Goal: Information Seeking & Learning: Learn about a topic

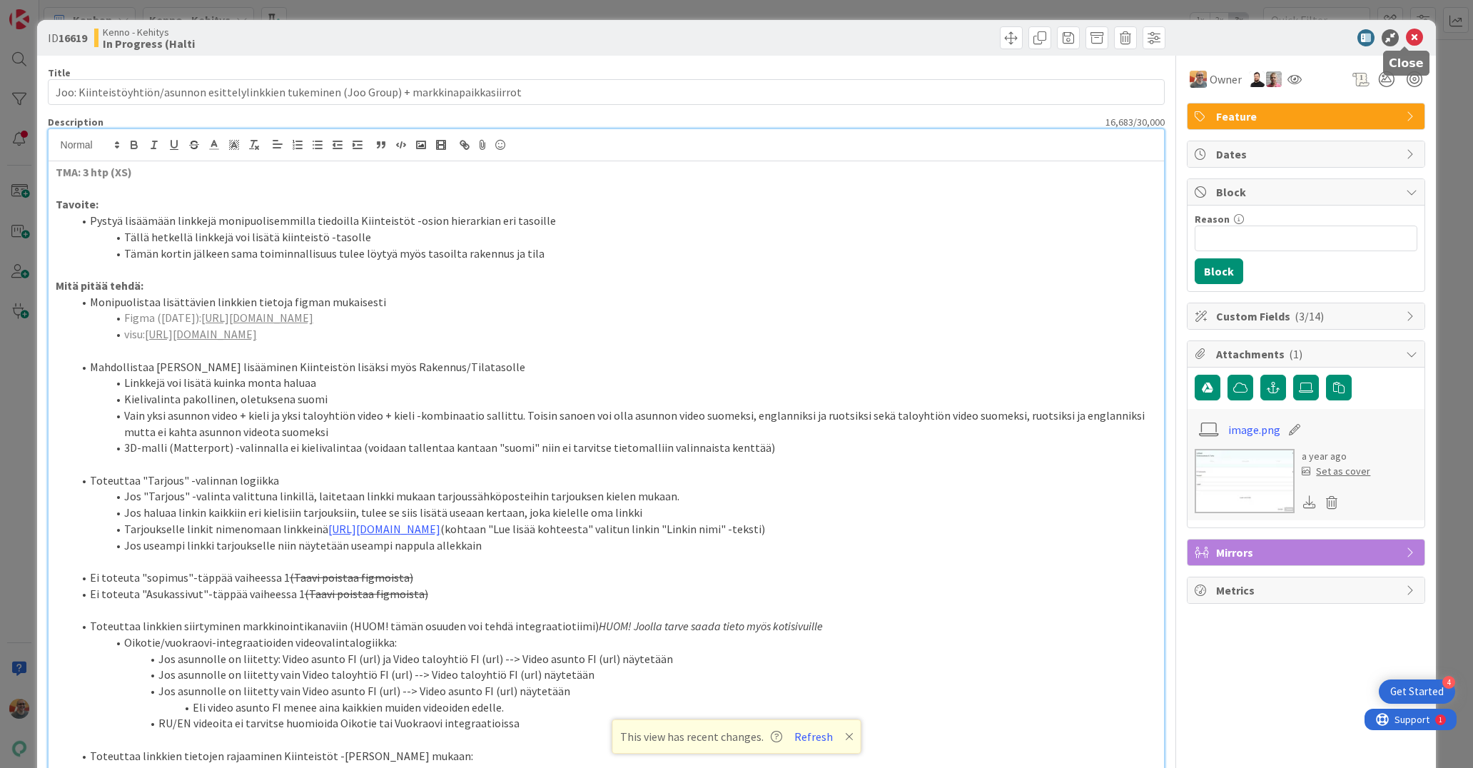
click at [1406, 38] on icon at bounding box center [1414, 37] width 17 height 17
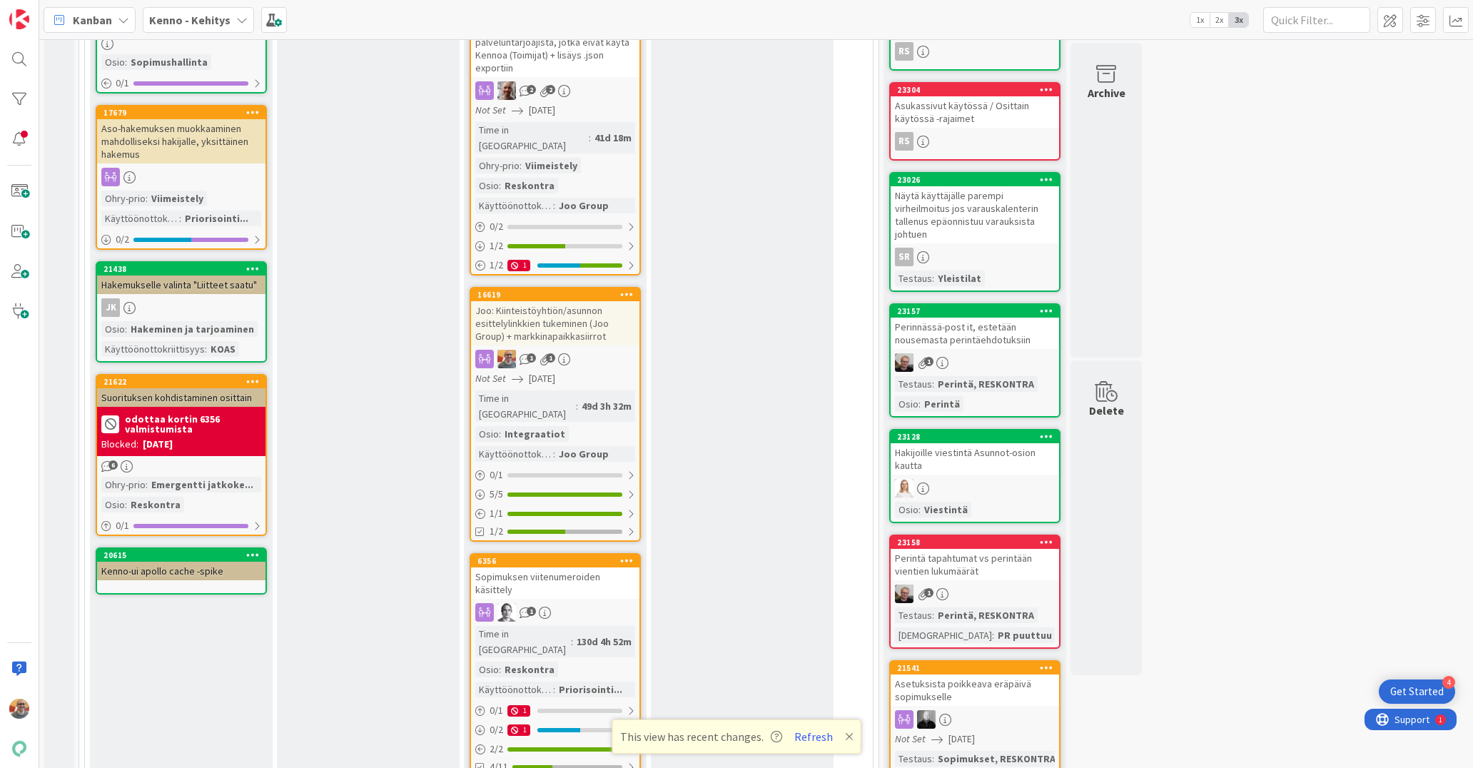
click at [569, 301] on div "Joo: Kiinteistöyhtiön/asunnon esittelylinkkien tukeminen (Joo Group) + markkina…" at bounding box center [555, 323] width 168 height 44
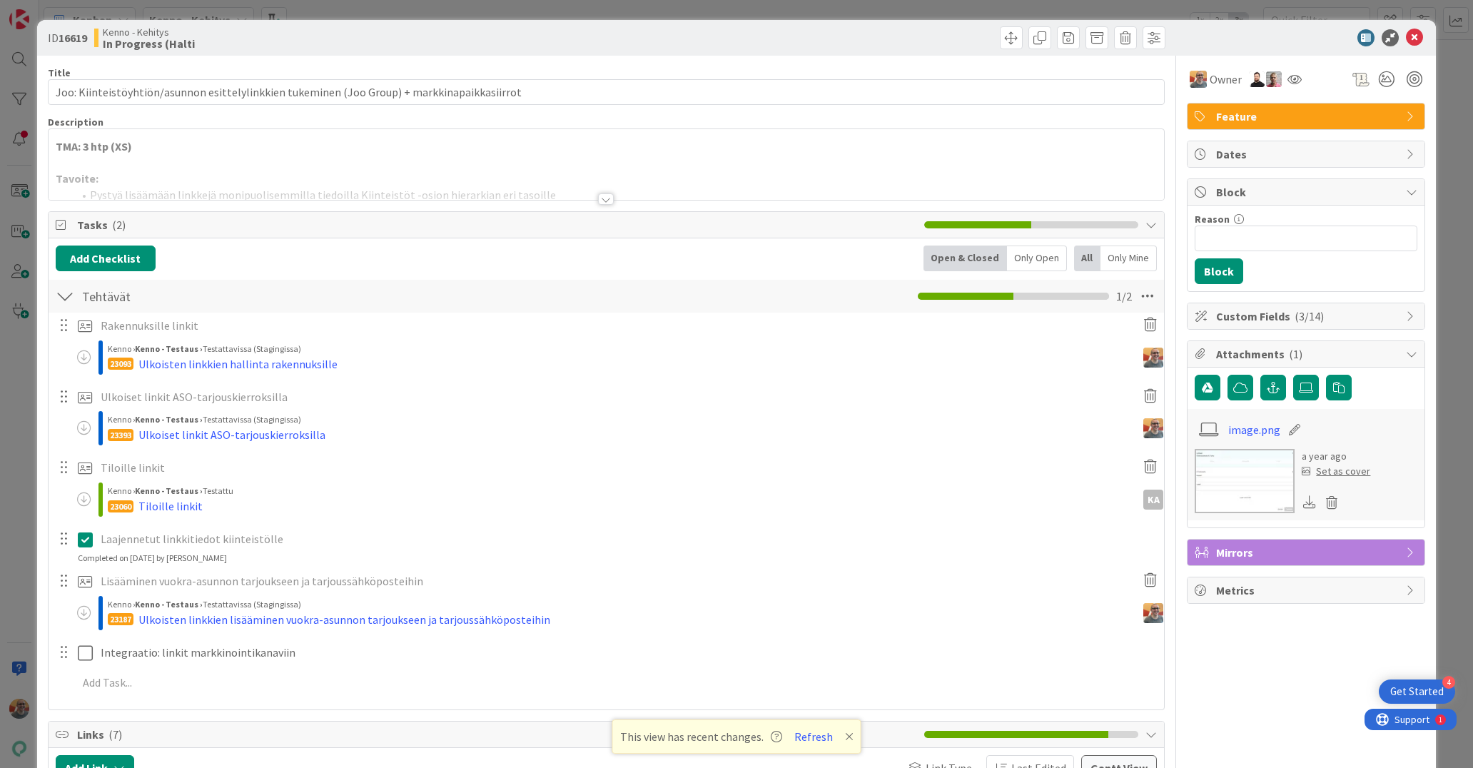
click at [379, 188] on div at bounding box center [607, 181] width 1116 height 36
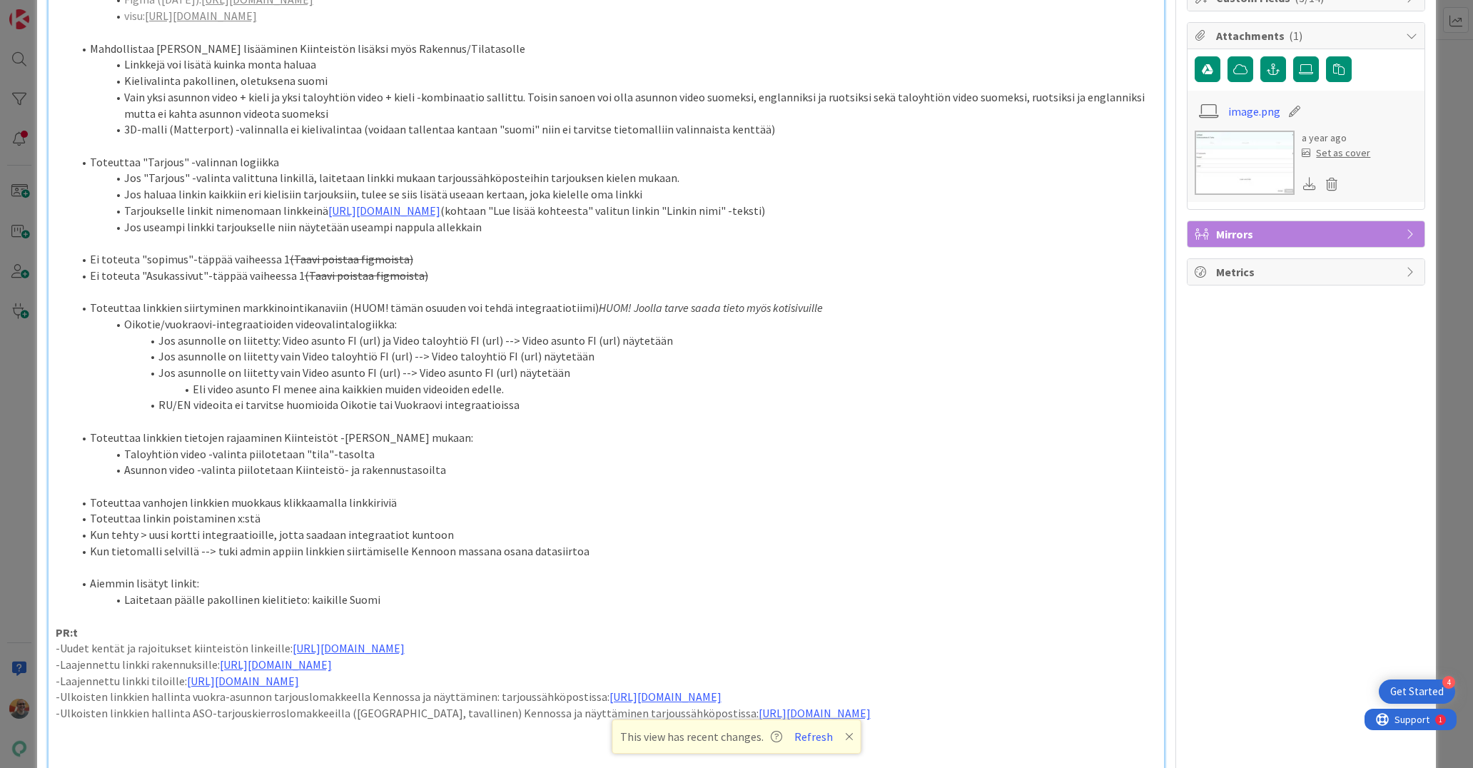
scroll to position [619, 0]
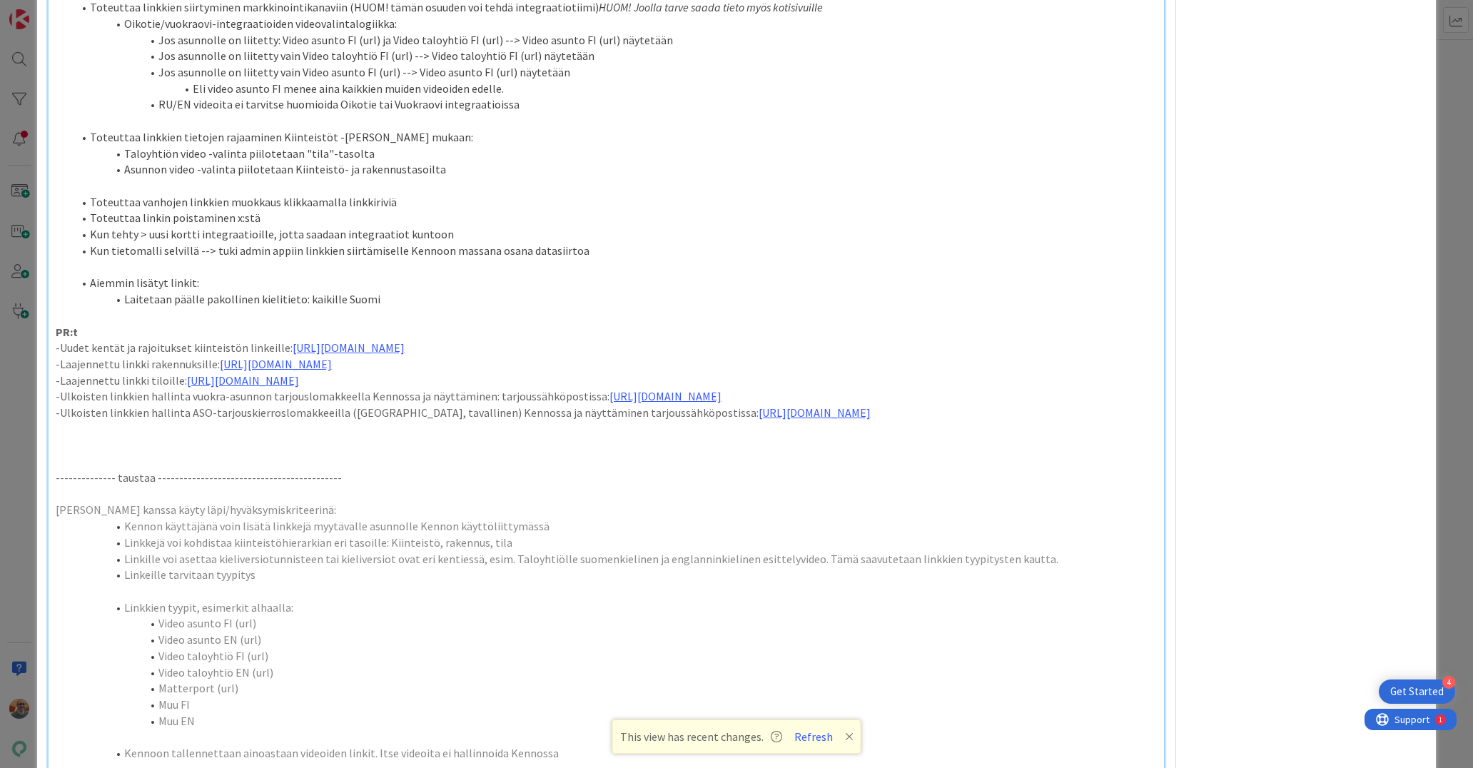
click at [923, 421] on p "-Ulkoisten linkkien hallinta ASO-tarjouskierroslomakkeeilla ([GEOGRAPHIC_DATA],…" at bounding box center [607, 413] width 1102 height 16
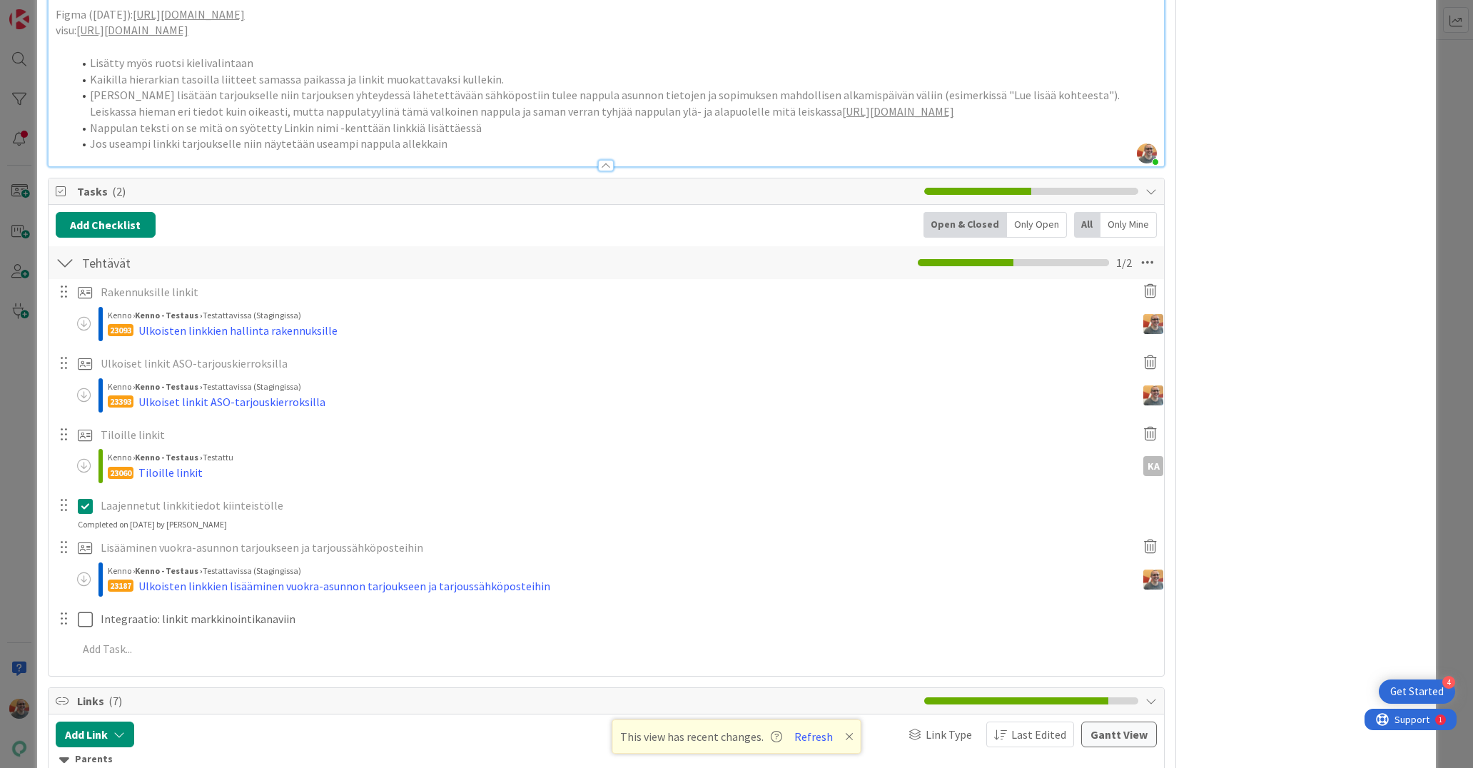
scroll to position [1644, 0]
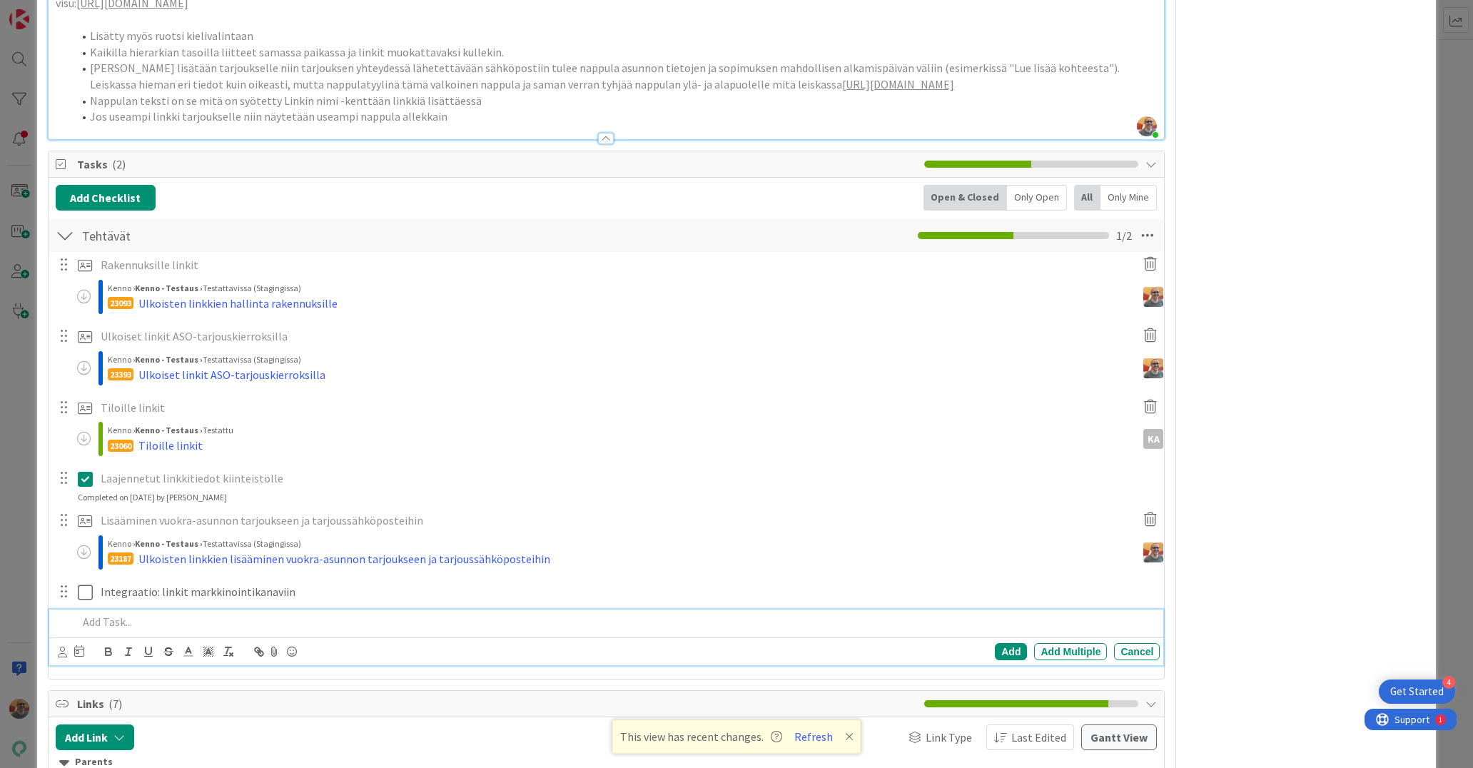
click at [116, 630] on p at bounding box center [616, 622] width 1077 height 16
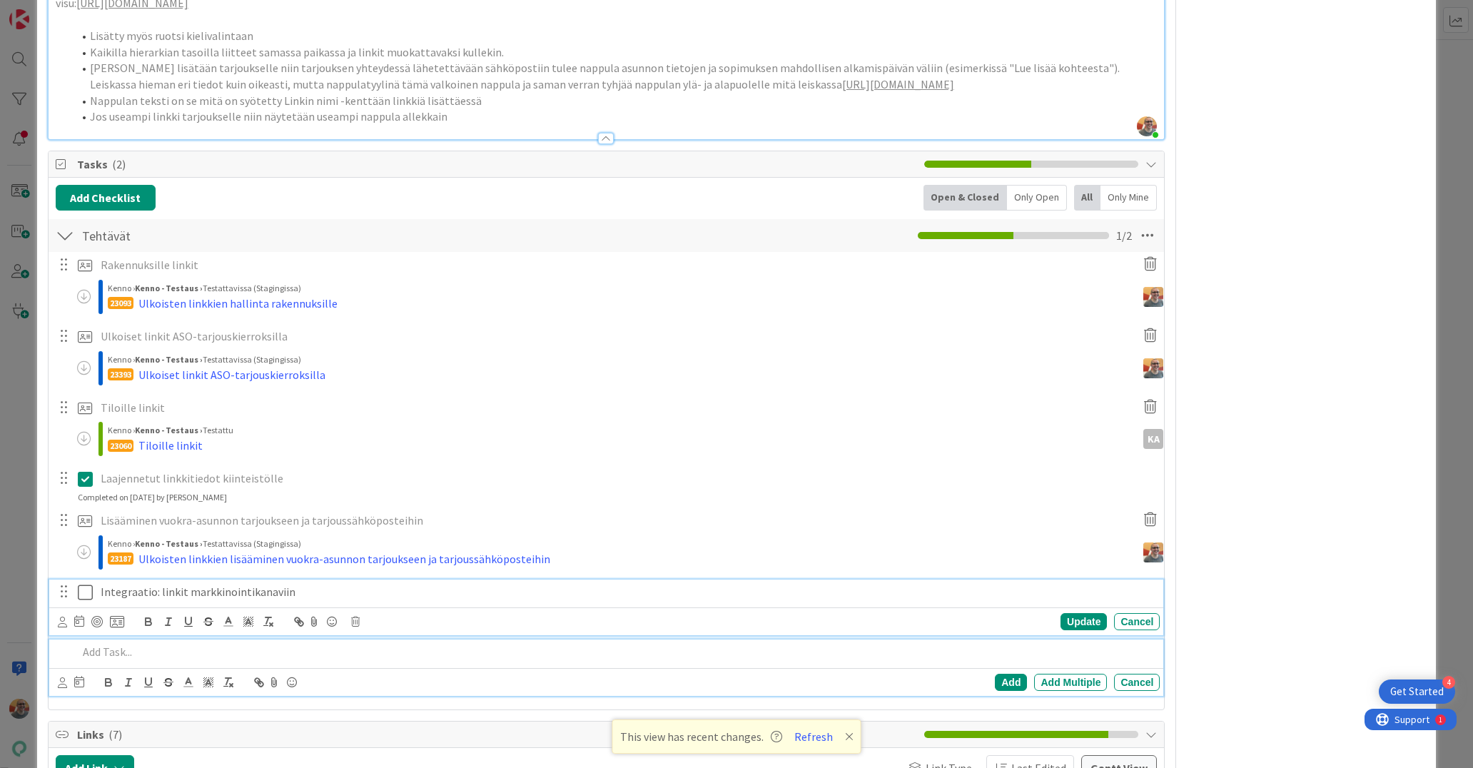
scroll to position [1675, 0]
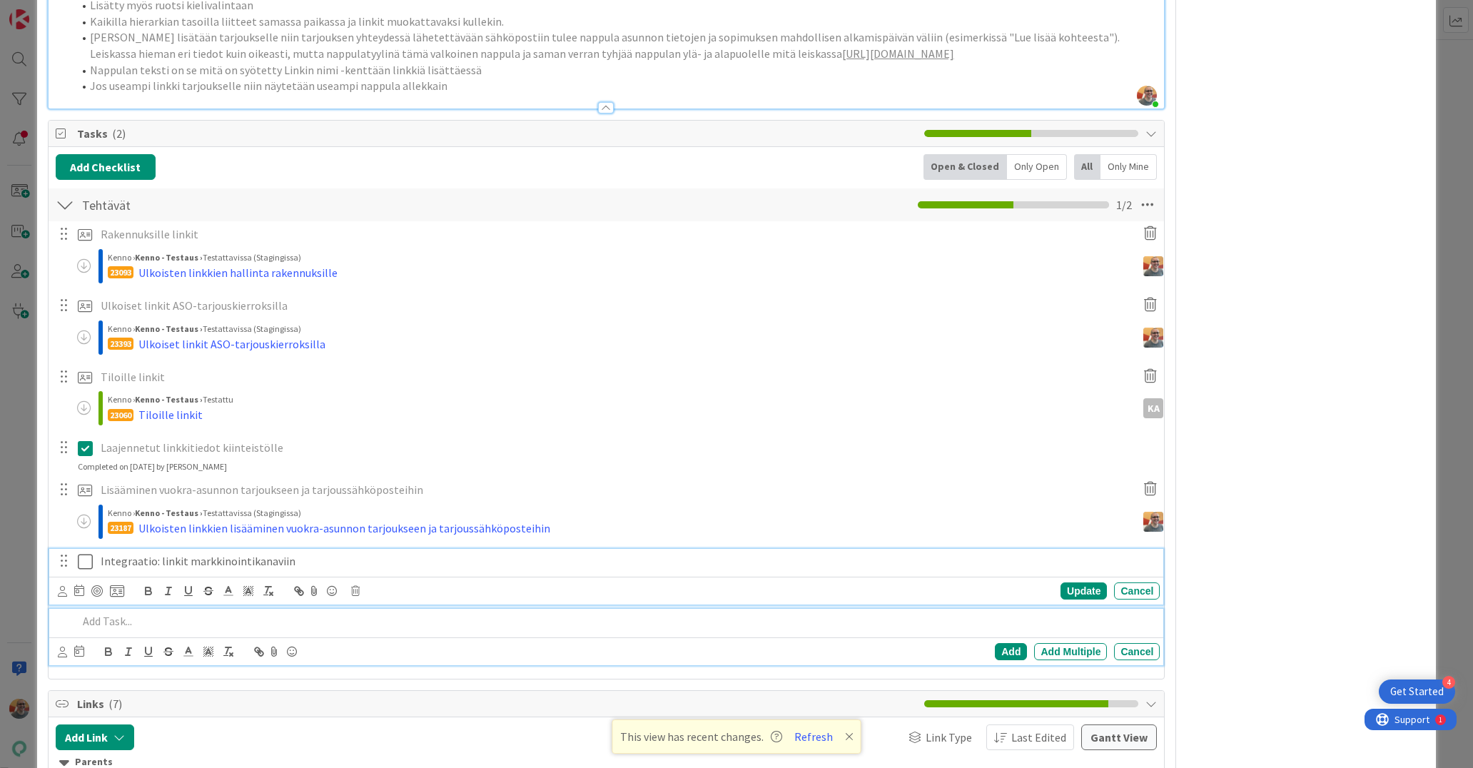
click at [216, 605] on div "Integraatio: linkit markkinointikanaviin Update Cancel" at bounding box center [606, 577] width 1115 height 56
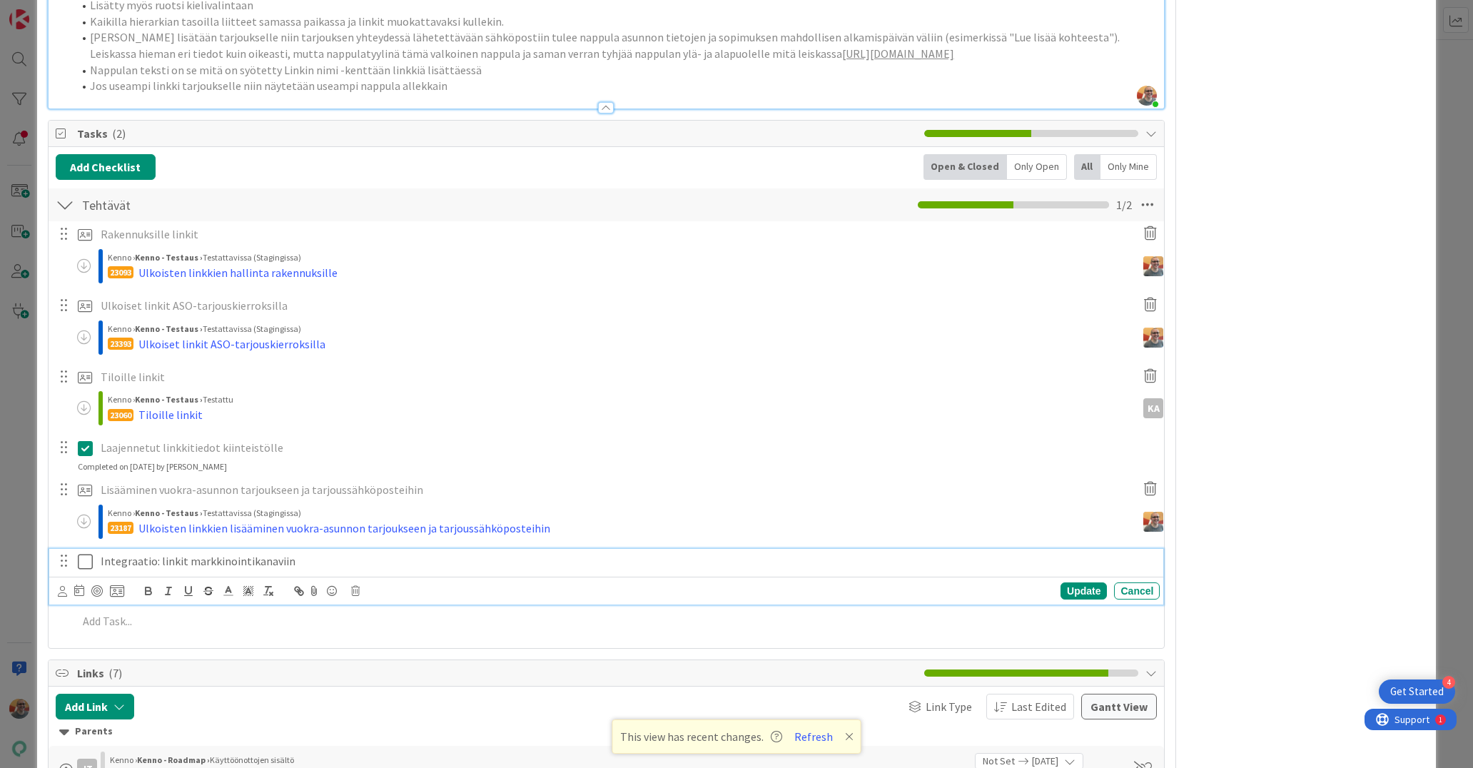
click at [324, 570] on p "Integraatio: linkit markkinointikanaviin" at bounding box center [627, 561] width 1053 height 16
click at [89, 570] on icon at bounding box center [85, 561] width 15 height 17
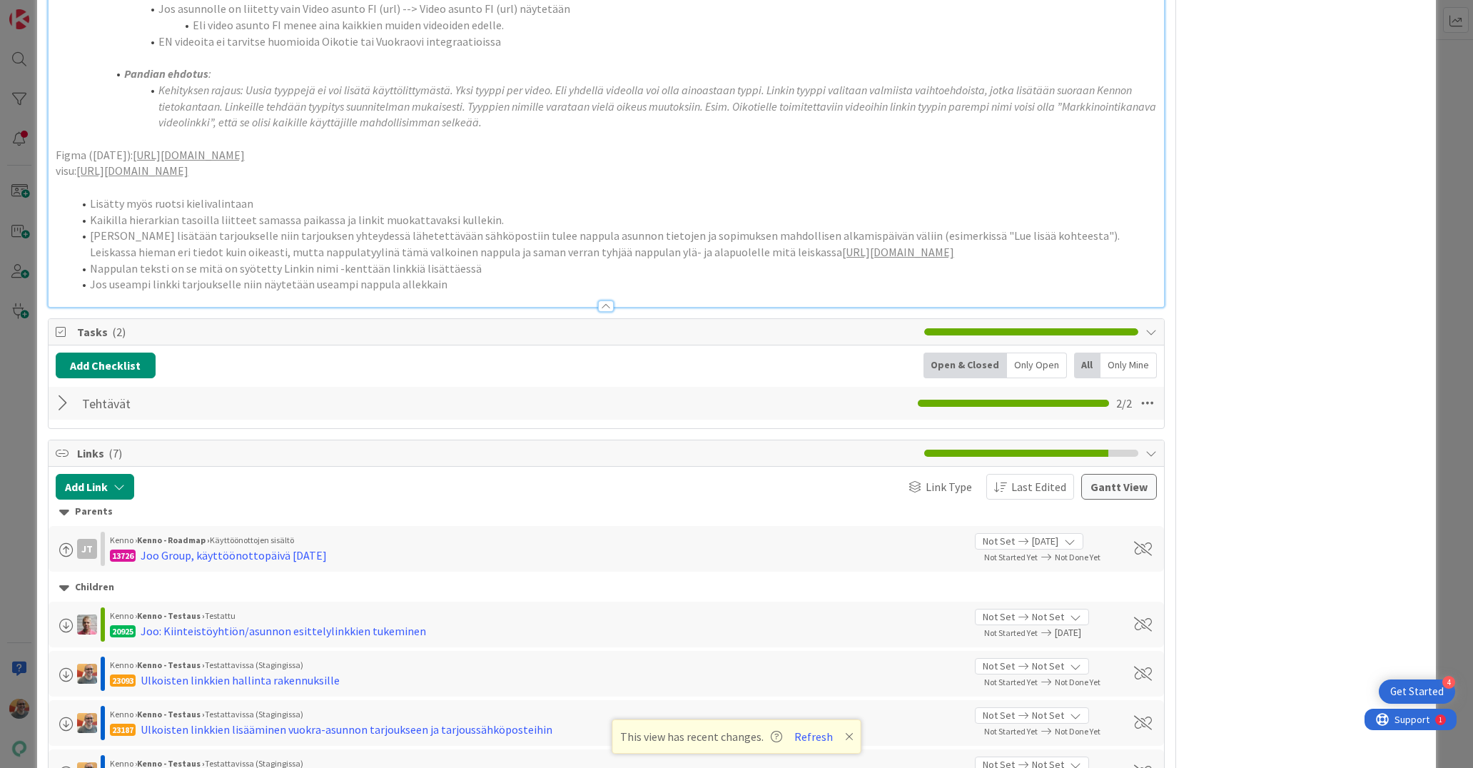
scroll to position [1457, 0]
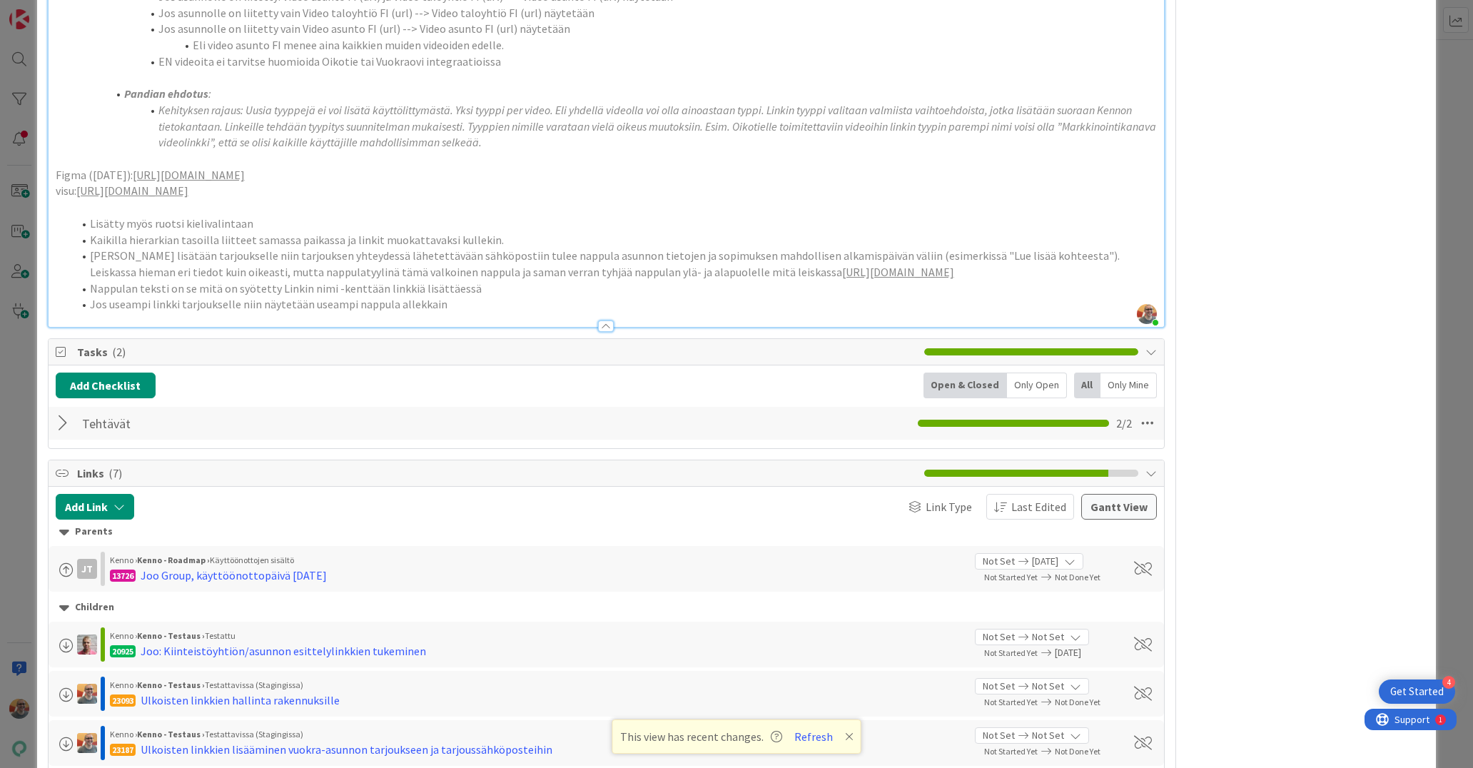
click at [430, 102] on li "Pandian ehdotus :" at bounding box center [615, 94] width 1085 height 16
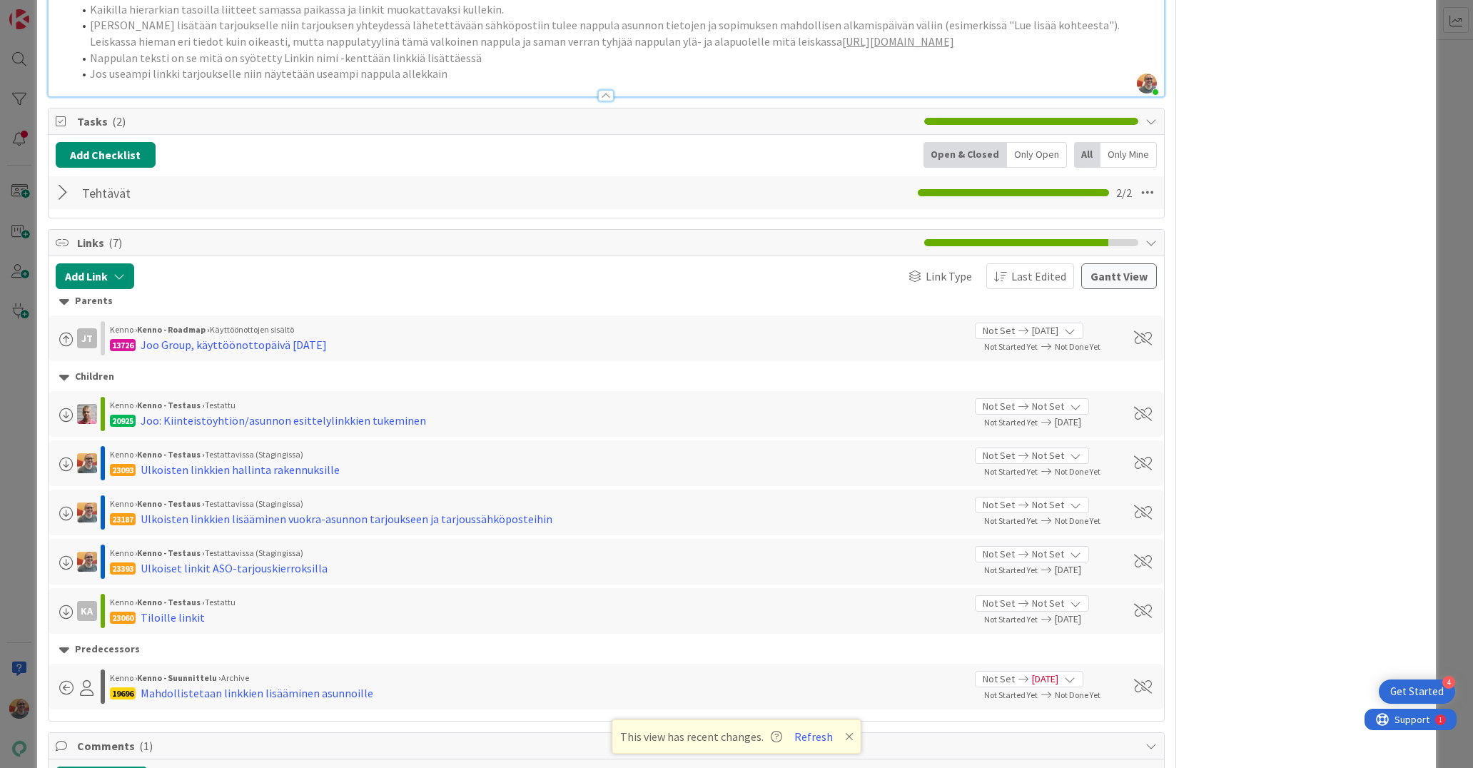
scroll to position [1466, 0]
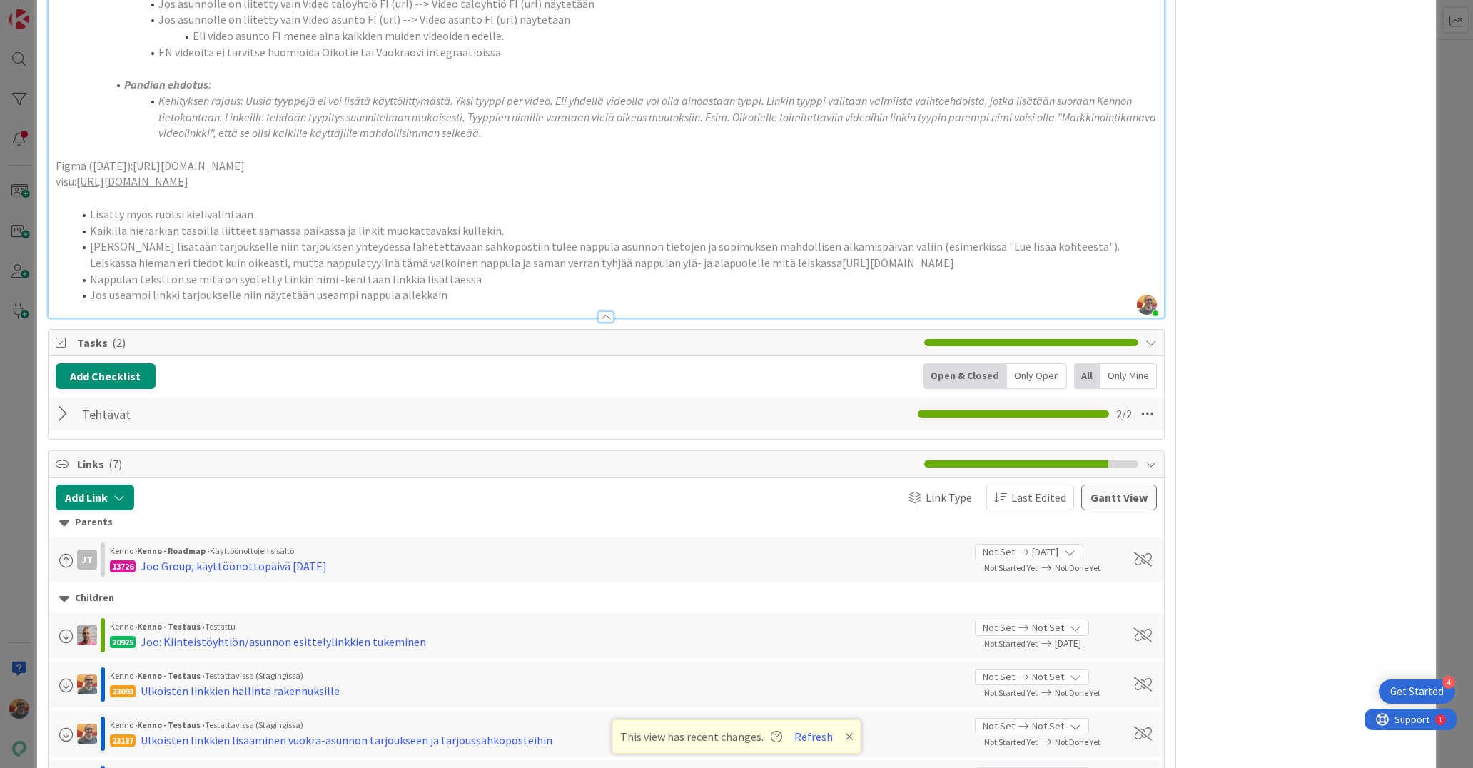
click at [466, 270] on span "[PERSON_NAME] lisätään tarjoukselle niin tarjouksen yhteydessä lähetettävään sä…" at bounding box center [606, 254] width 1032 height 31
click at [370, 257] on span "[PERSON_NAME] lisätään tarjoukselle niin tarjouksen yhteydessä lähetettävään sä…" at bounding box center [606, 254] width 1032 height 31
drag, startPoint x: 278, startPoint y: 253, endPoint x: 403, endPoint y: 250, distance: 124.2
click at [403, 239] on li "Kaikilla hierarkian tasoilla liitteet samassa paikassa ja linkit muokattavaksi …" at bounding box center [615, 231] width 1085 height 16
click at [501, 303] on li "Jos useampi linkki tarjoukselle niin näytetään useampi nappula allekkain" at bounding box center [615, 295] width 1085 height 16
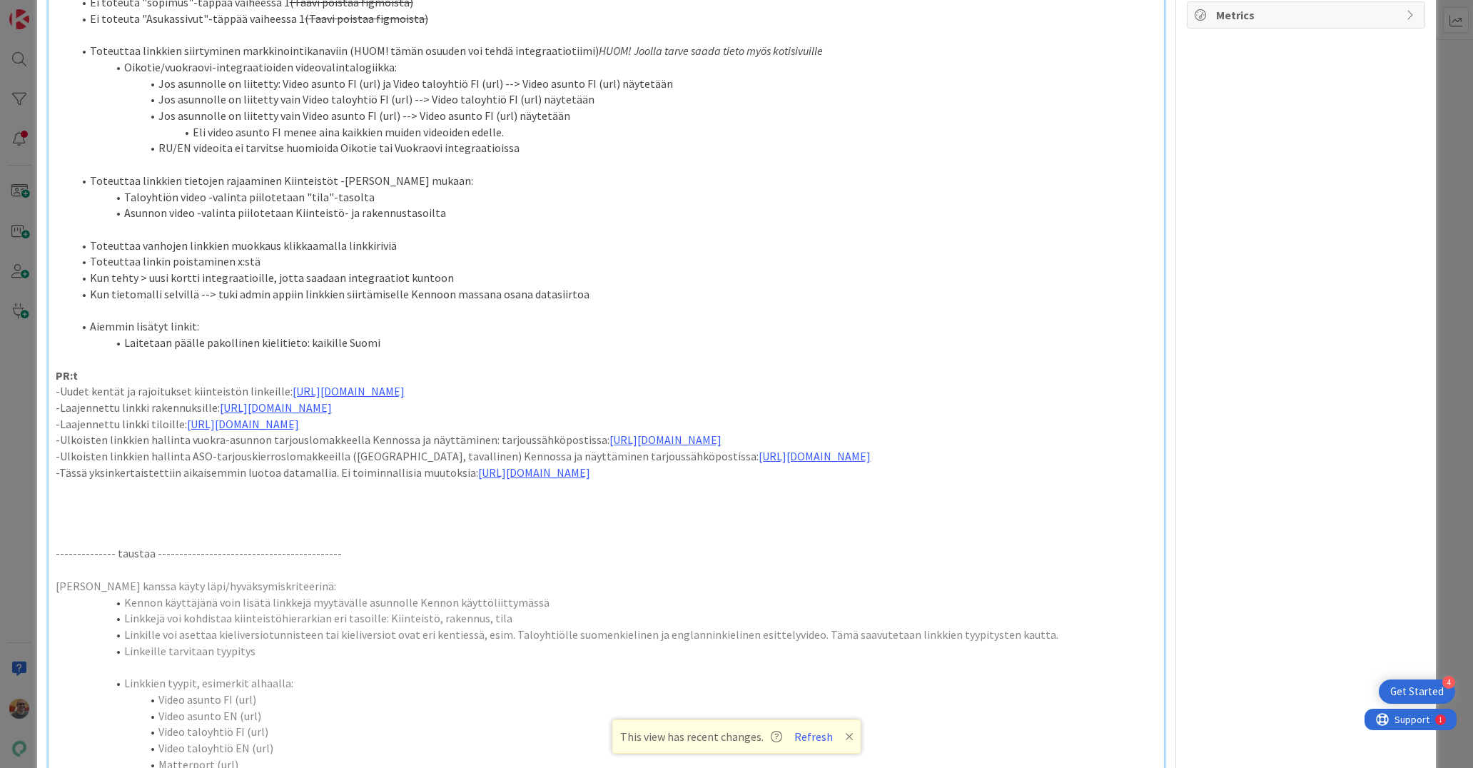
scroll to position [567, 0]
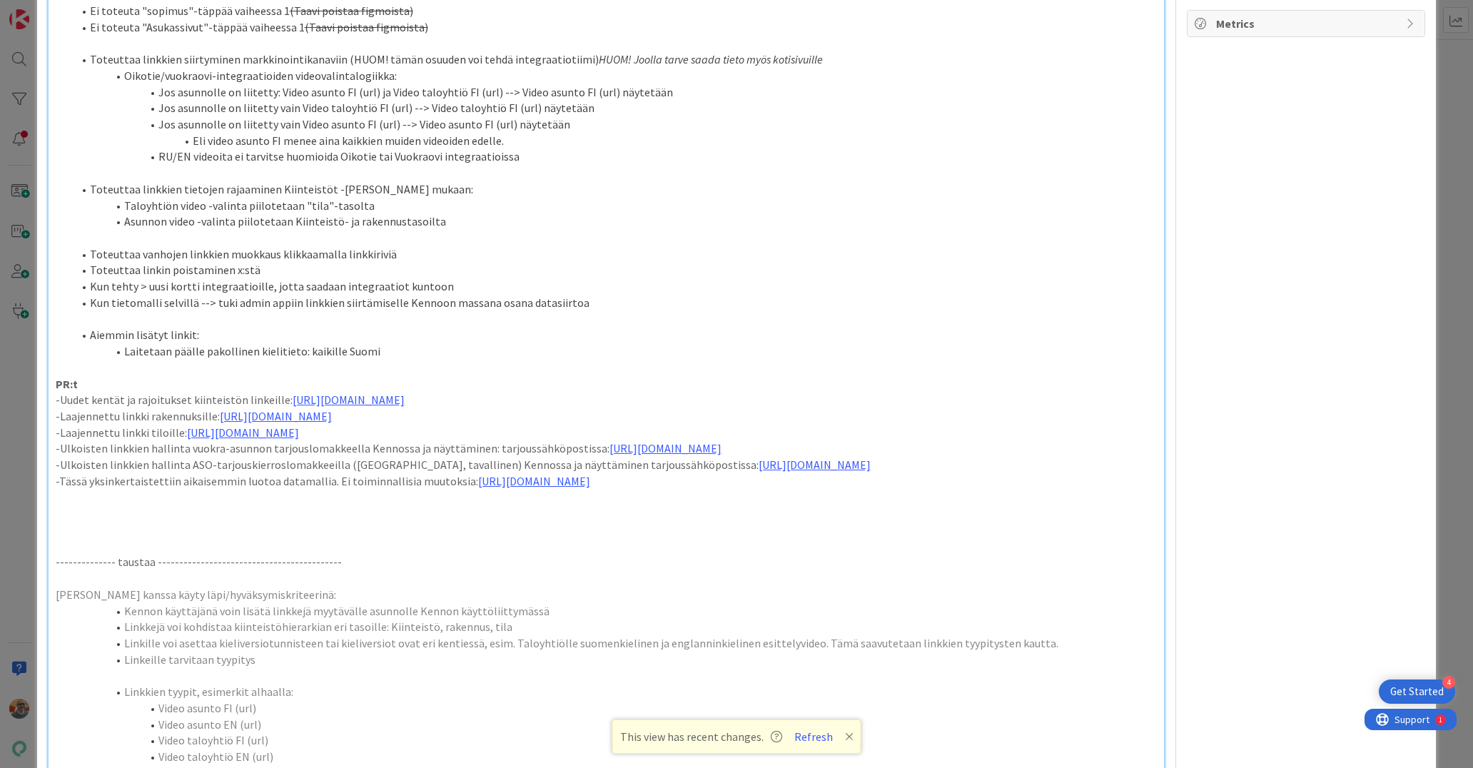
click at [276, 311] on li "Kun tietomalli selvillä --> tuki admin appiin linkkien siirtämiselle Kennoon ma…" at bounding box center [615, 303] width 1085 height 16
drag, startPoint x: 276, startPoint y: 317, endPoint x: 263, endPoint y: 320, distance: 12.6
click at [273, 311] on li "Kun tietomalli selvillä --> tuki admin appiin linkkien siirtämiselle Kennoon ma…" at bounding box center [615, 303] width 1085 height 16
click at [253, 311] on li "Kun tietomalli selvillä --> tuki admin appiin linkkien siirtämiselle Kennoon ma…" at bounding box center [615, 303] width 1085 height 16
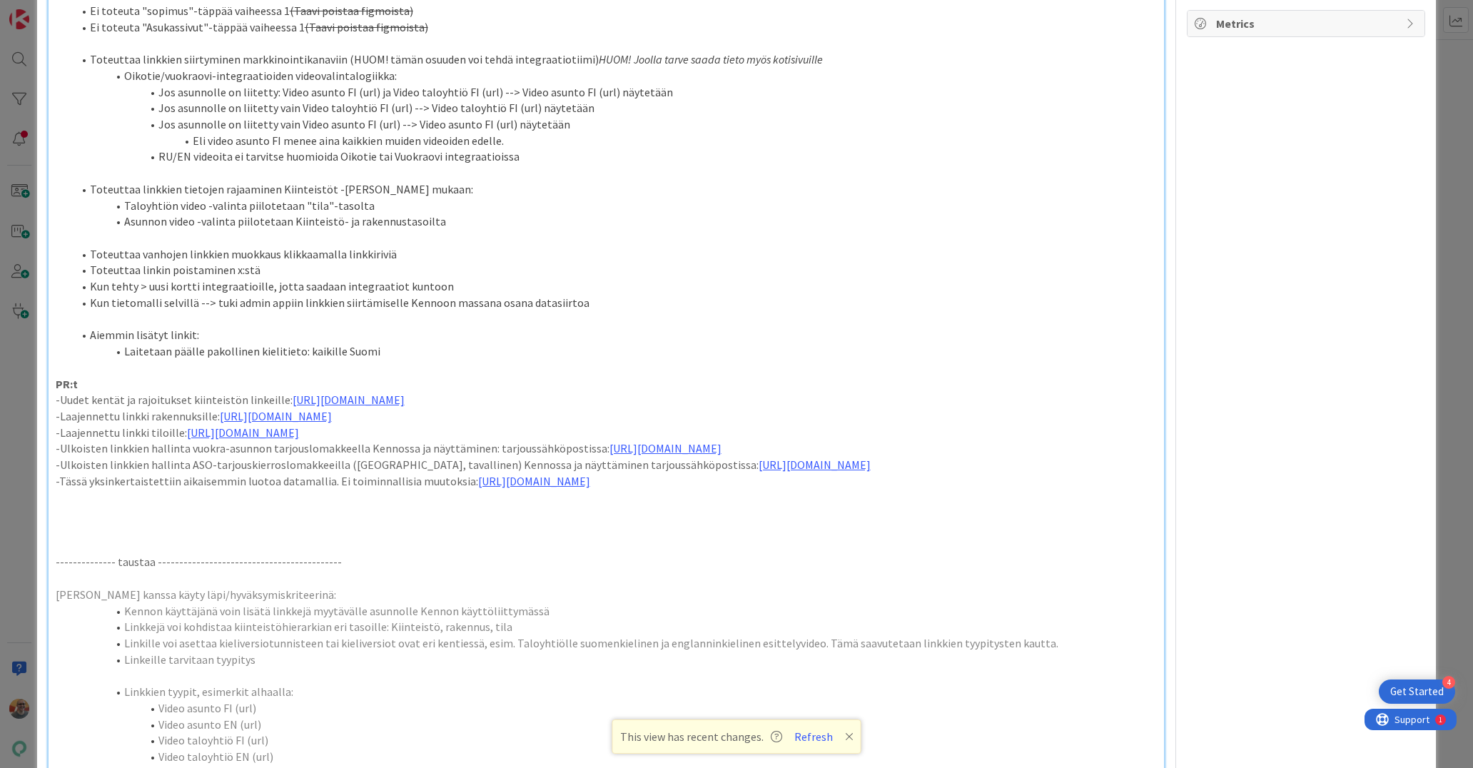
click at [358, 311] on li "Kun tietomalli selvillä --> tuki admin appiin linkkien siirtämiselle Kennoon ma…" at bounding box center [615, 303] width 1085 height 16
click at [463, 295] on li "Kun tehty > uusi kortti integraatioille, jotta saadaan integraatiot kuntoon" at bounding box center [615, 286] width 1085 height 16
drag, startPoint x: 609, startPoint y: 319, endPoint x: 87, endPoint y: 322, distance: 521.7
click at [87, 311] on li "Kun tietomalli selvillä --> tuki admin appiin linkkien siirtämiselle Kennoon ma…" at bounding box center [615, 303] width 1085 height 16
click at [411, 246] on p at bounding box center [607, 238] width 1102 height 16
